Goal: Find specific page/section: Find specific page/section

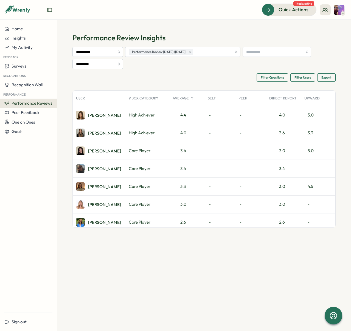
click at [128, 78] on div "Filter Questions Filter Users Export" at bounding box center [203, 77] width 263 height 8
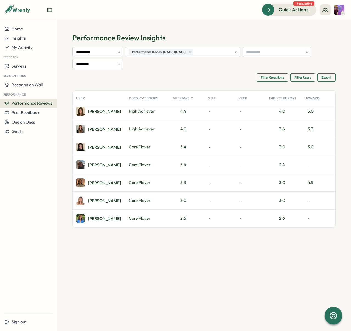
click at [273, 76] on span "Filter Questions" at bounding box center [272, 78] width 23 height 8
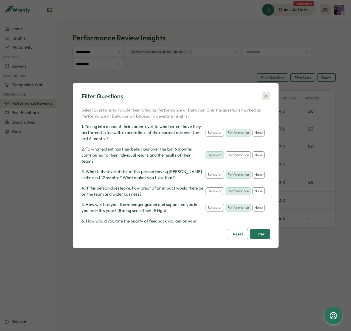
click at [266, 96] on icon "button" at bounding box center [265, 95] width 5 height 5
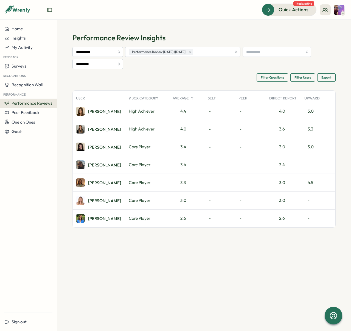
click at [270, 77] on span "Filter Questions" at bounding box center [272, 78] width 23 height 8
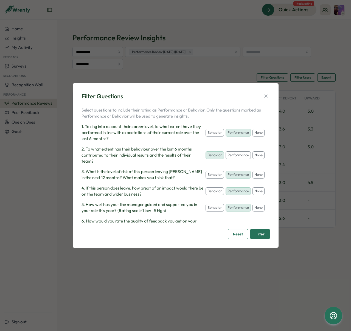
click at [252, 195] on button "none" at bounding box center [258, 191] width 12 height 8
click at [252, 178] on button "none" at bounding box center [258, 175] width 12 height 8
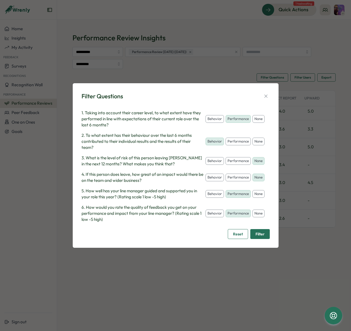
drag, startPoint x: 210, startPoint y: 196, endPoint x: 209, endPoint y: 206, distance: 10.7
click at [252, 196] on button "none" at bounding box center [258, 194] width 12 height 8
click at [252, 217] on button "none" at bounding box center [258, 213] width 12 height 8
click at [263, 233] on span "Filter" at bounding box center [259, 233] width 9 height 9
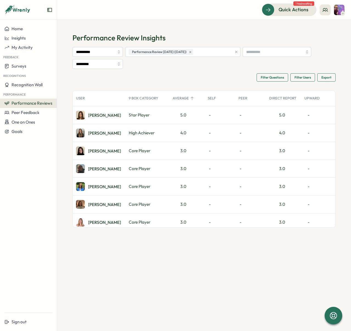
scroll to position [4, 0]
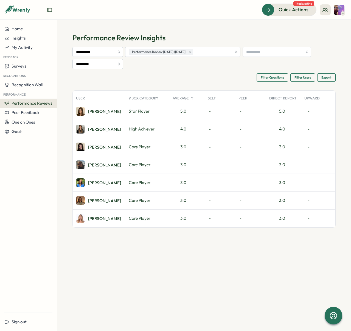
click at [277, 78] on span "Filter Questions" at bounding box center [272, 78] width 23 height 8
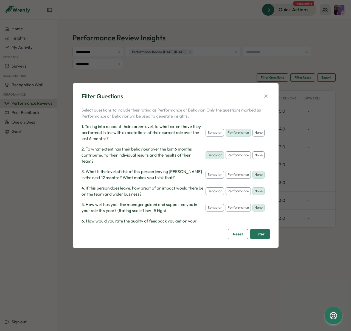
click at [225, 151] on button "performance" at bounding box center [237, 155] width 25 height 8
click at [214, 151] on button "behavior" at bounding box center [214, 155] width 18 height 8
click at [230, 151] on button "performance" at bounding box center [237, 155] width 25 height 8
click at [260, 231] on span "Filter" at bounding box center [259, 233] width 9 height 9
